Goal: Task Accomplishment & Management: Complete application form

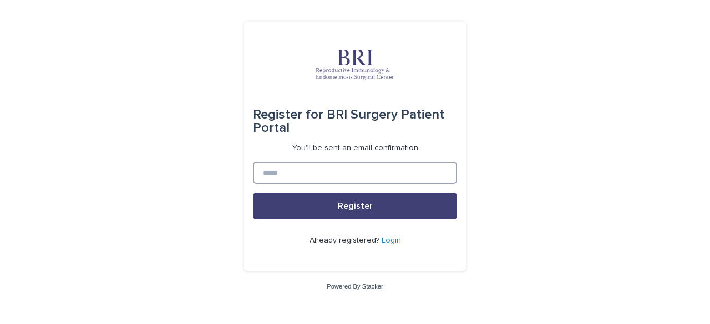
click at [341, 179] on input at bounding box center [355, 173] width 204 height 22
type input "**********"
click at [253, 193] on button "Register" at bounding box center [355, 206] width 204 height 27
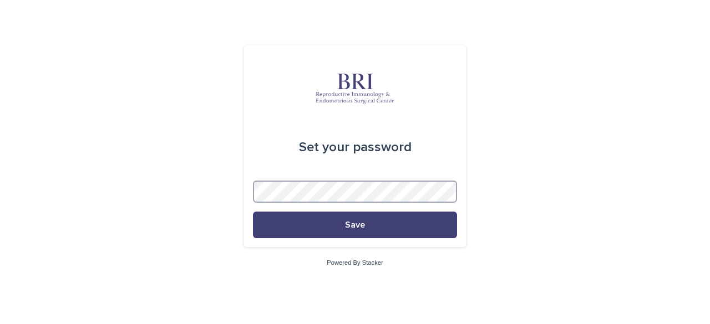
click at [253, 212] on button "Save" at bounding box center [355, 225] width 204 height 27
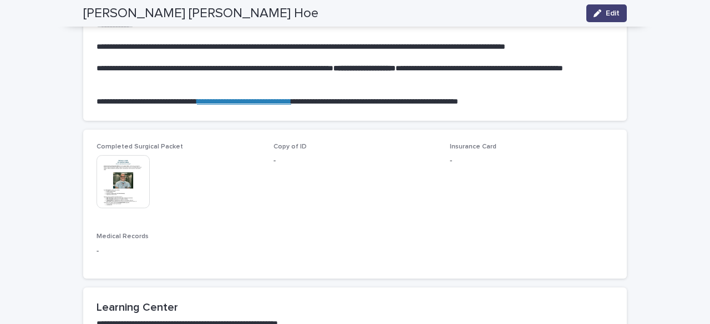
scroll to position [666, 0]
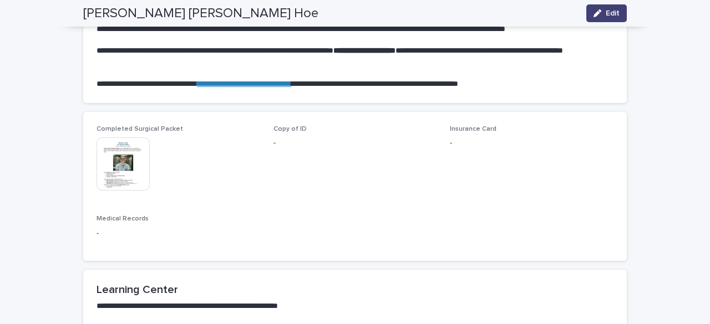
click at [129, 141] on img at bounding box center [123, 164] width 53 height 53
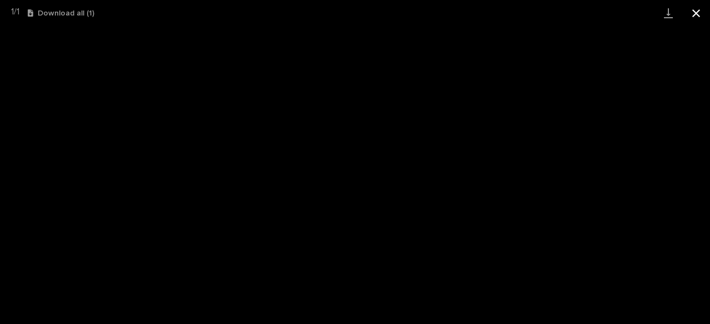
click at [690, 8] on button "Close gallery" at bounding box center [696, 13] width 28 height 26
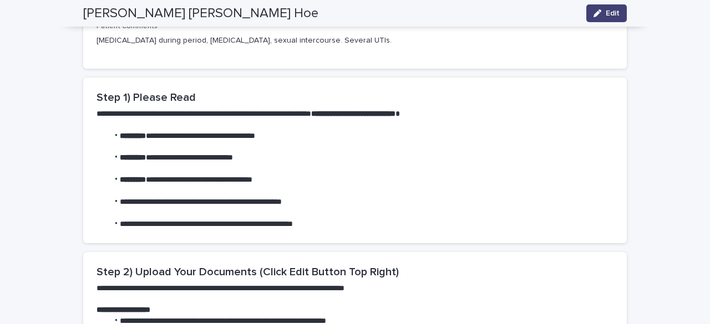
scroll to position [222, 0]
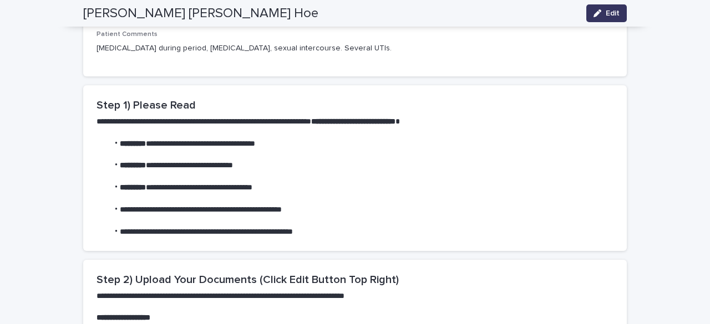
click at [593, 14] on icon "button" at bounding box center [597, 13] width 8 height 8
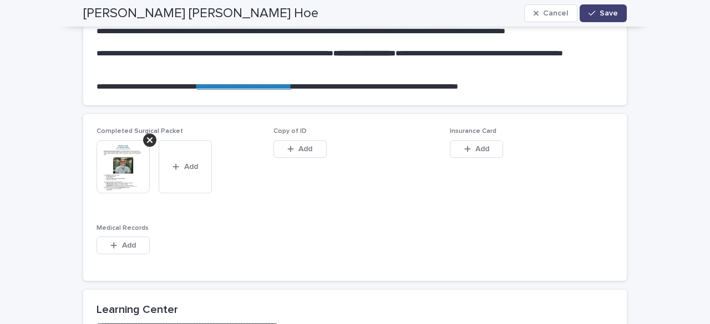
scroll to position [721, 0]
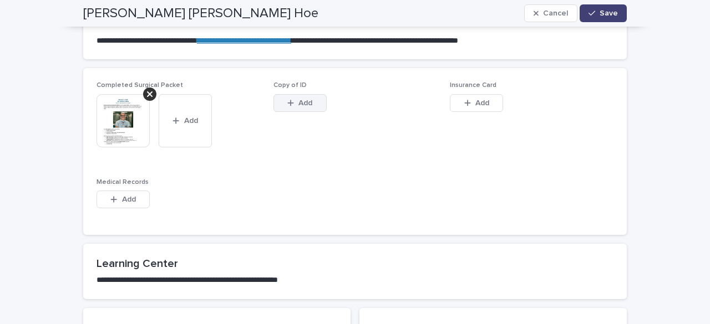
click at [290, 99] on div "button" at bounding box center [292, 103] width 11 height 8
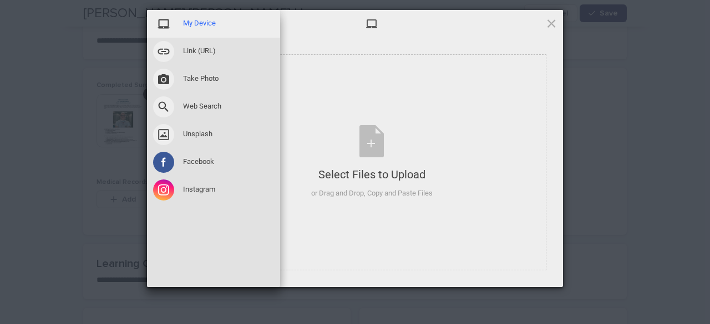
click at [210, 17] on div "My Device" at bounding box center [213, 24] width 133 height 28
click at [202, 27] on span "My Device" at bounding box center [199, 23] width 33 height 10
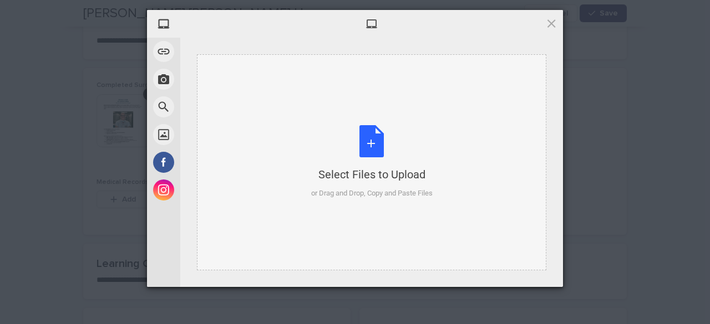
click at [374, 165] on div "Select Files to Upload or Drag and Drop, Copy and Paste Files" at bounding box center [371, 162] width 121 height 74
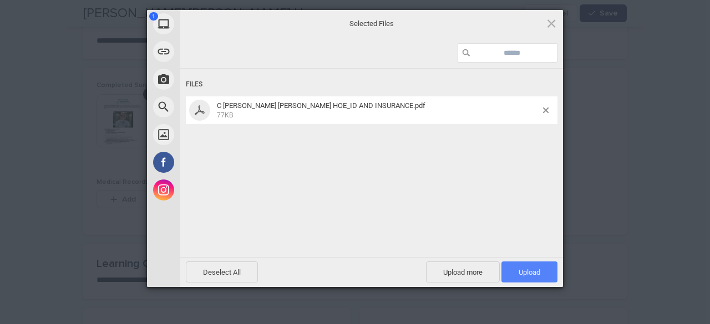
click at [532, 273] on span "Upload 1" at bounding box center [530, 272] width 22 height 8
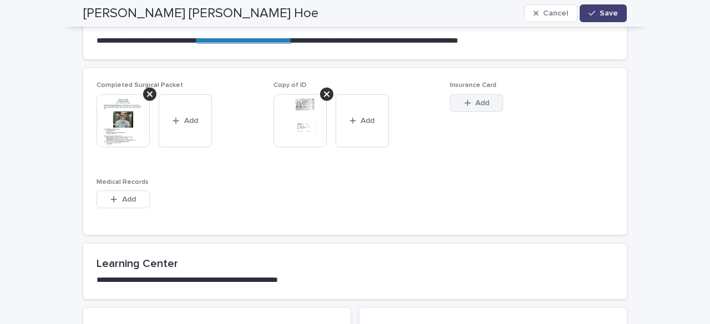
click at [467, 100] on div "button" at bounding box center [469, 103] width 11 height 8
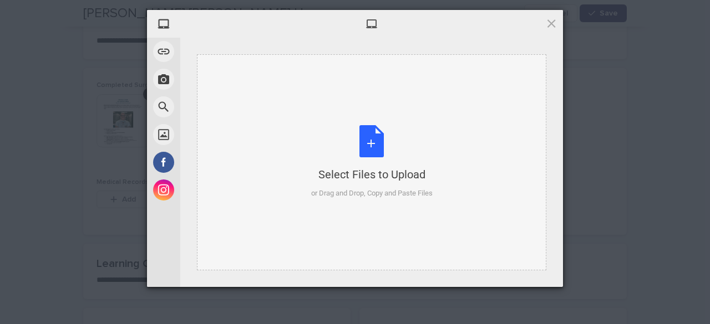
click at [367, 158] on div "Select Files to Upload or Drag and Drop, Copy and Paste Files" at bounding box center [371, 162] width 121 height 74
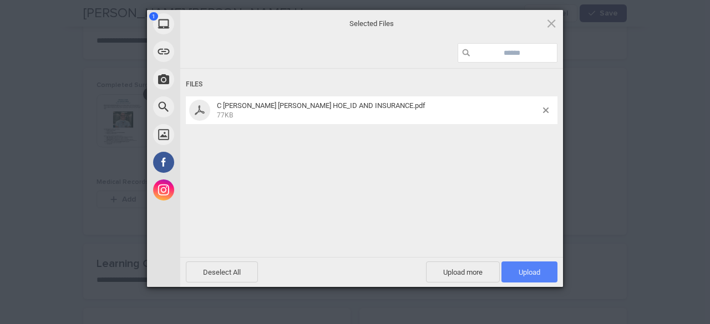
click at [520, 274] on span "Upload 1" at bounding box center [530, 272] width 22 height 8
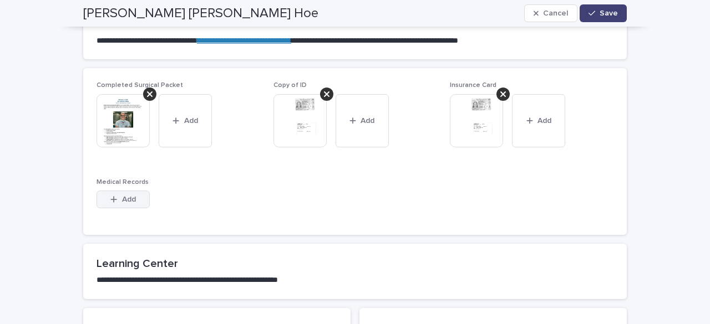
click at [133, 200] on button "Add" at bounding box center [123, 200] width 53 height 18
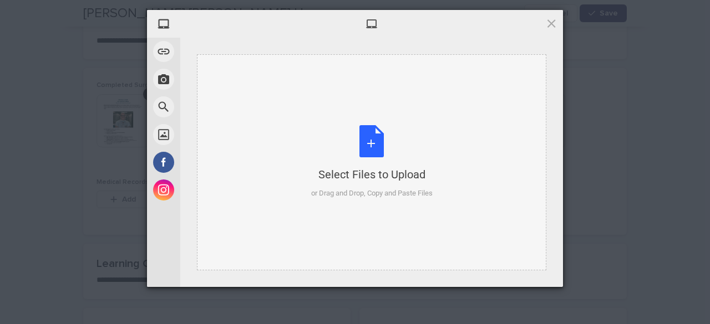
click at [393, 144] on div "Select Files to Upload or Drag and Drop, Copy and Paste Files" at bounding box center [371, 162] width 121 height 74
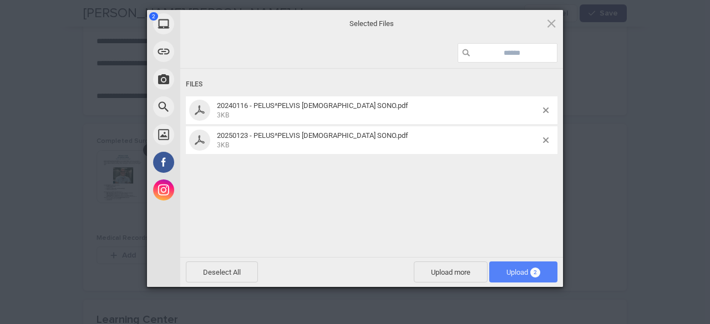
click at [508, 271] on span "Upload 2" at bounding box center [523, 272] width 34 height 8
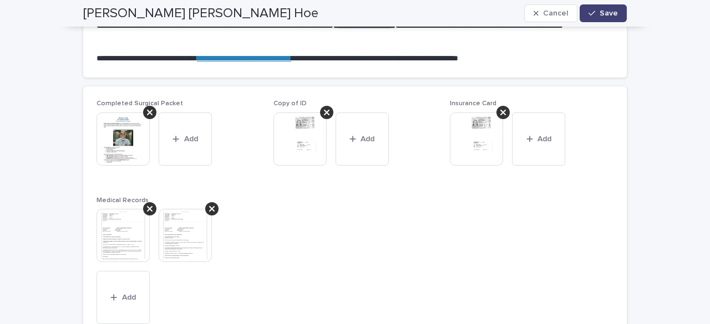
scroll to position [777, 0]
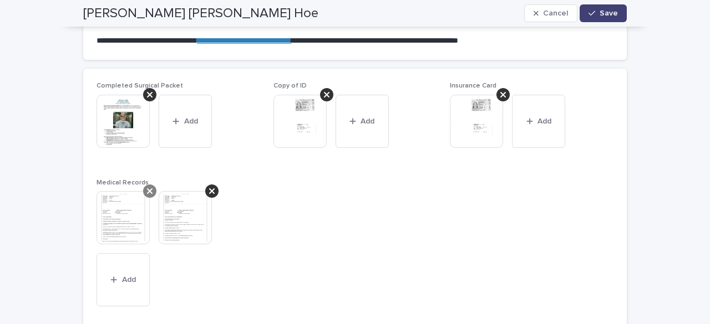
click at [147, 190] on icon at bounding box center [150, 191] width 6 height 9
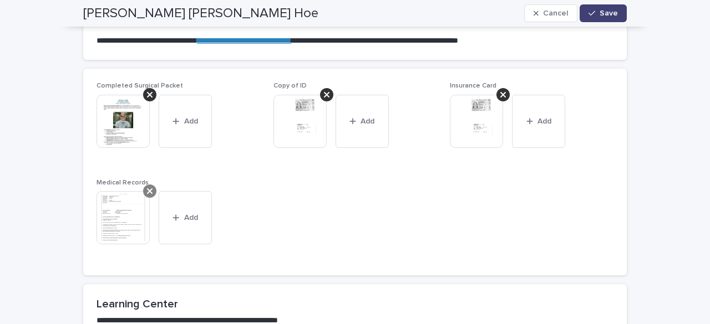
click at [149, 189] on div at bounding box center [149, 191] width 13 height 13
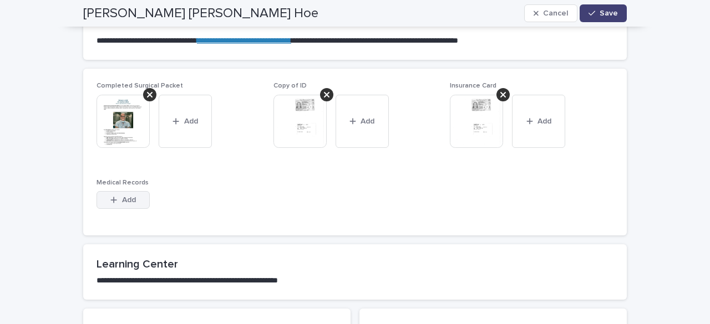
click at [105, 194] on button "Add" at bounding box center [123, 200] width 53 height 18
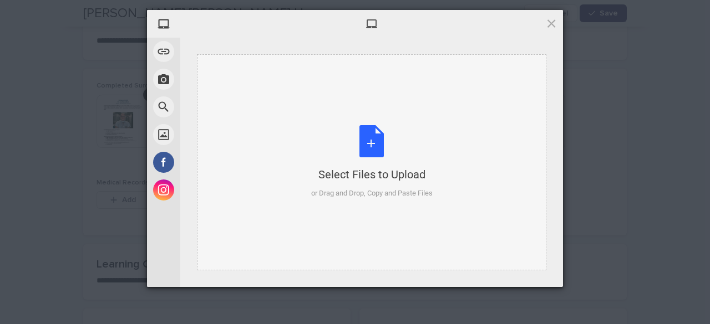
click at [380, 169] on div "Select Files to Upload" at bounding box center [371, 175] width 121 height 16
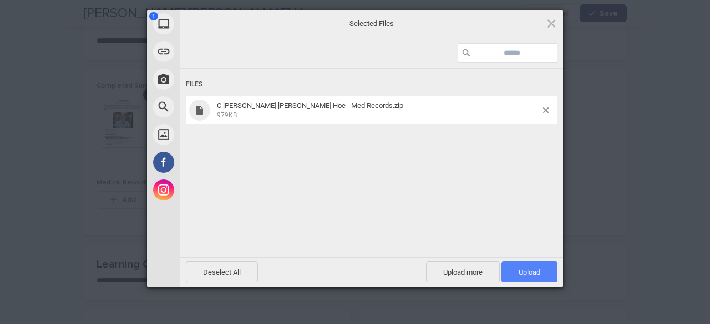
click at [527, 268] on span "Upload 1" at bounding box center [530, 272] width 22 height 8
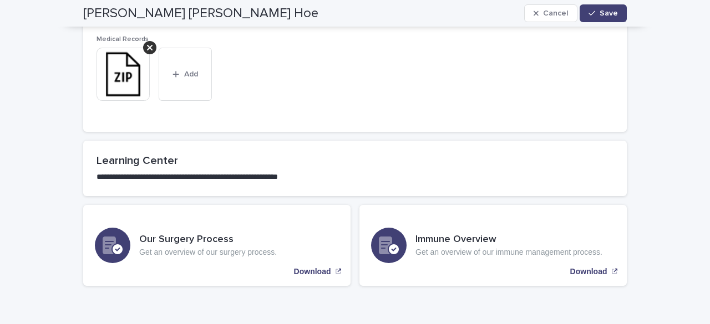
scroll to position [943, 0]
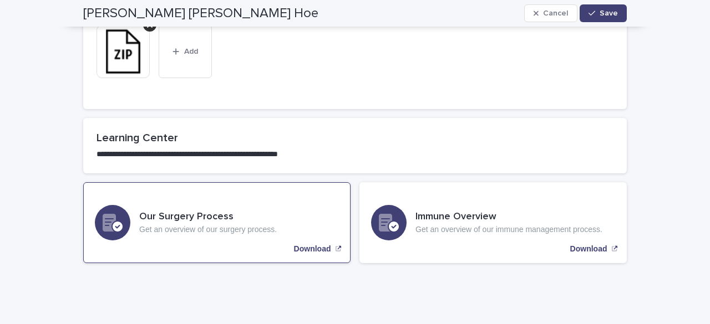
click at [305, 251] on p "Download" at bounding box center [312, 249] width 37 height 9
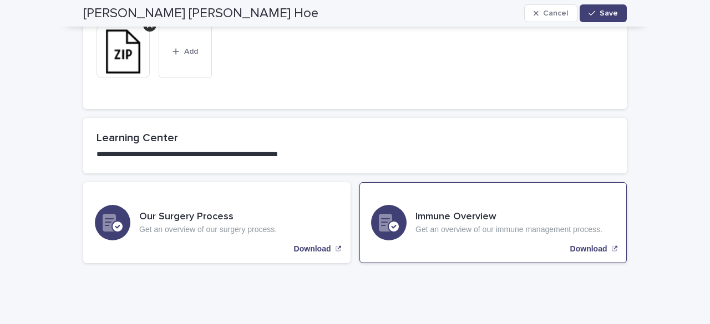
click at [580, 250] on p "Download" at bounding box center [588, 249] width 37 height 9
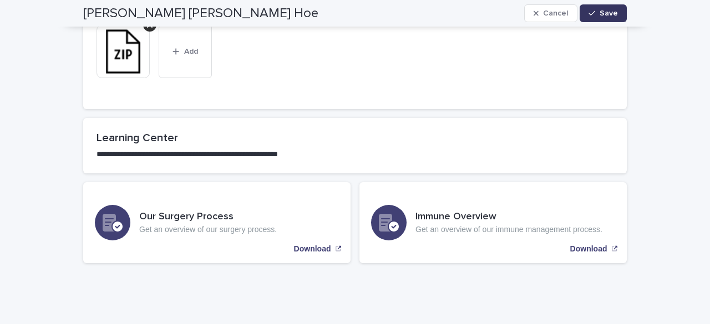
click at [600, 16] on span "Save" at bounding box center [609, 13] width 18 height 8
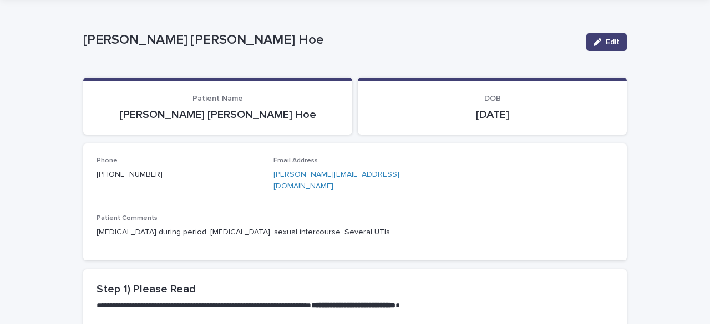
scroll to position [111, 0]
